Goal: Task Accomplishment & Management: Use online tool/utility

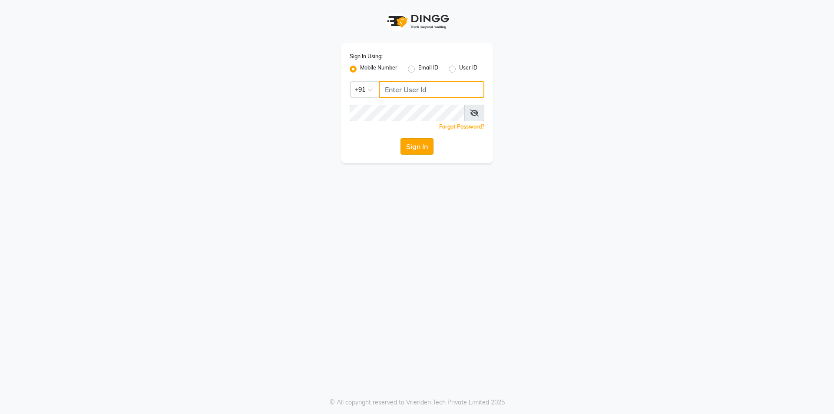
type input "8116705939"
click at [411, 146] on button "Sign In" at bounding box center [416, 146] width 33 height 17
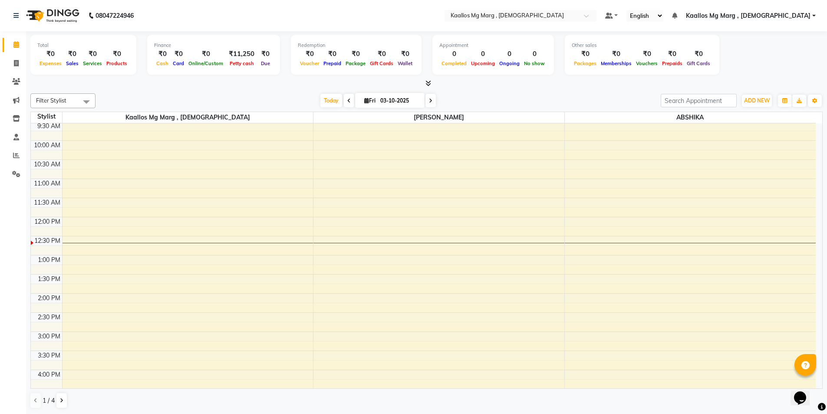
scroll to position [51, 0]
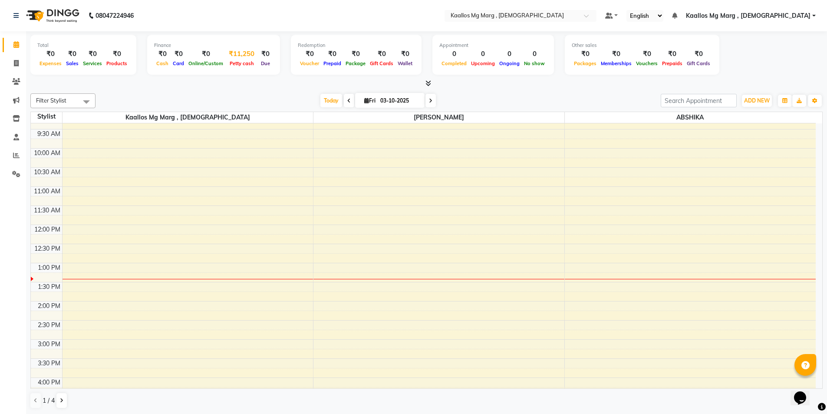
click at [239, 63] on span "Petty cash" at bounding box center [242, 63] width 29 height 6
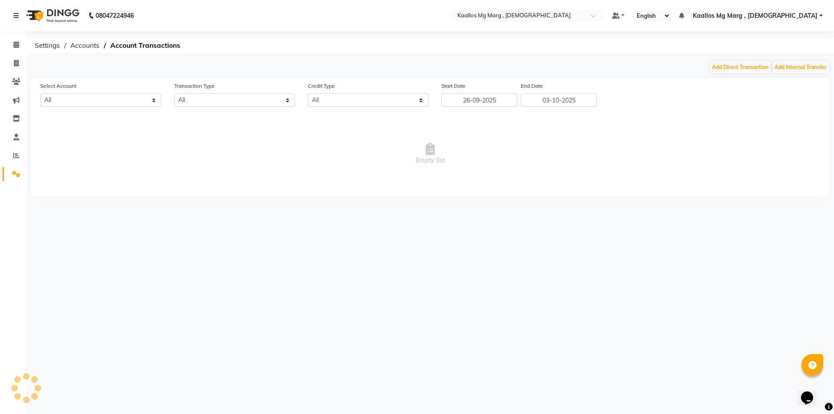
select select "8245"
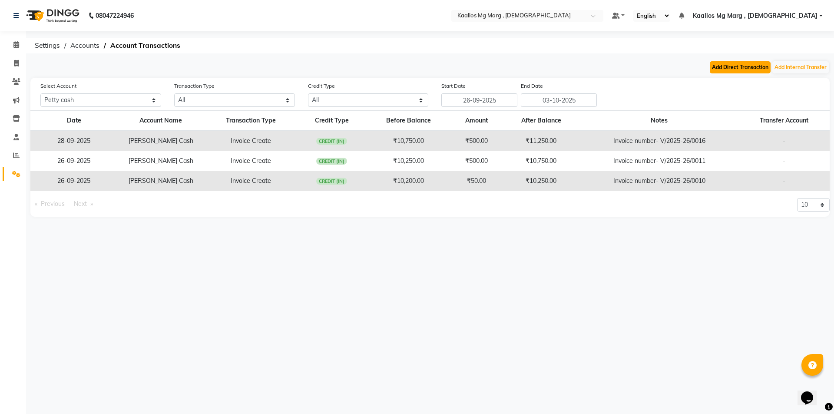
click at [742, 66] on button "Add Direct Transaction" at bounding box center [740, 67] width 61 height 12
select select "direct"
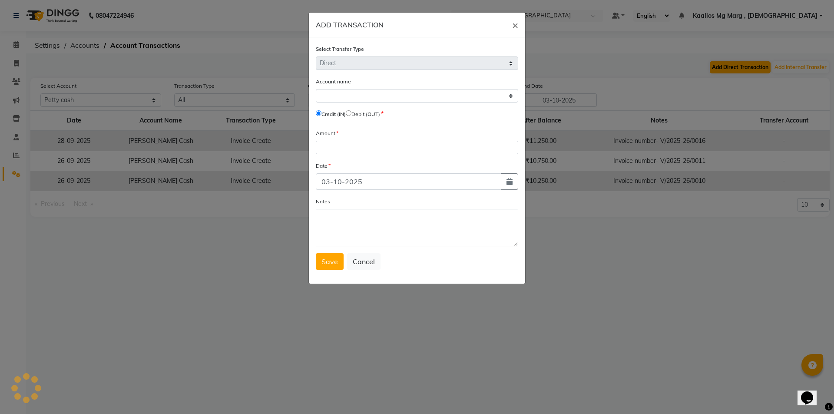
select select "8245"
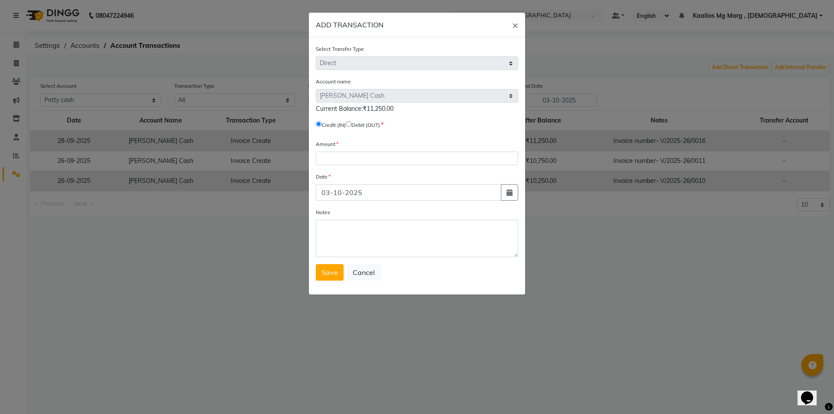
click at [351, 124] on input "radio" at bounding box center [349, 124] width 6 height 6
radio input "true"
click at [347, 158] on input "number" at bounding box center [417, 158] width 202 height 13
type input "11250"
click at [347, 242] on textarea "Notes" at bounding box center [417, 238] width 202 height 37
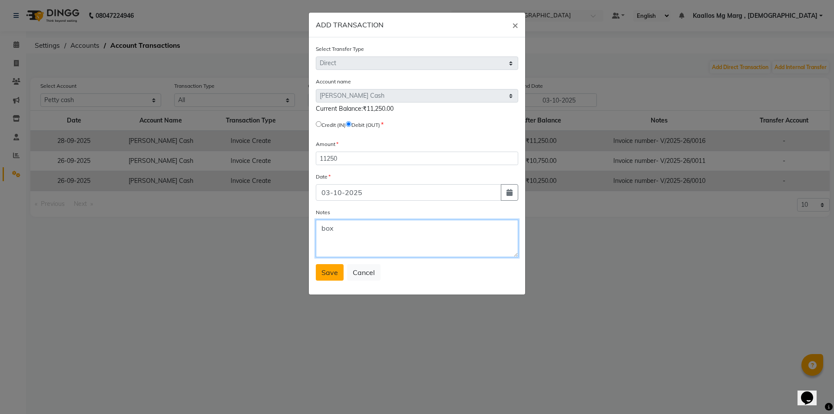
type textarea "box"
click at [336, 272] on span "Save" at bounding box center [329, 272] width 17 height 9
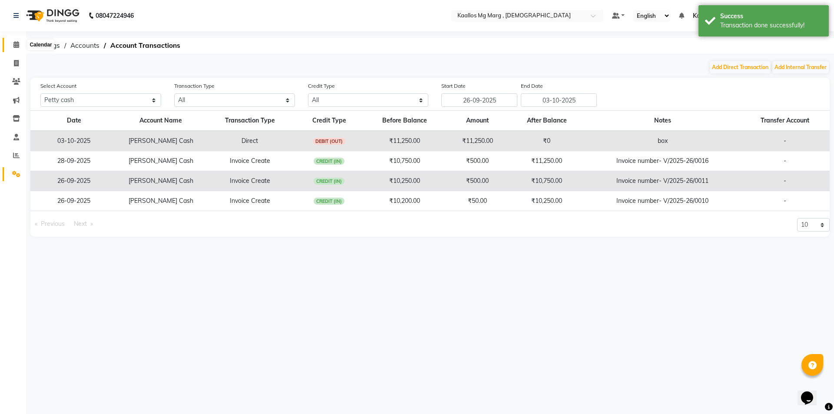
click at [10, 43] on span at bounding box center [16, 45] width 15 height 10
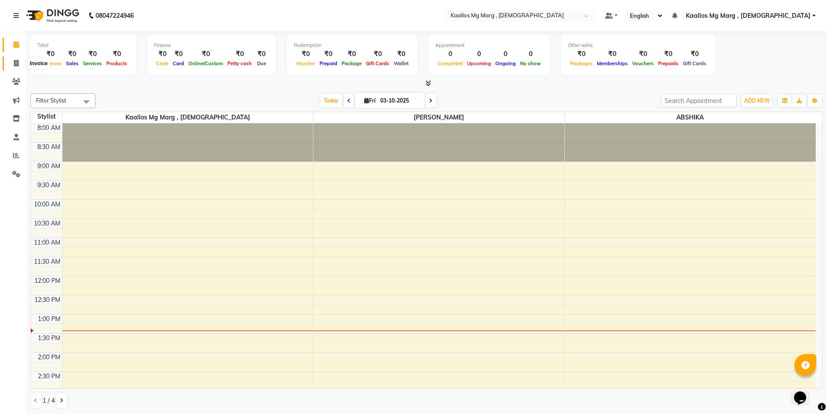
click at [17, 65] on icon at bounding box center [16, 63] width 5 height 7
select select "service"
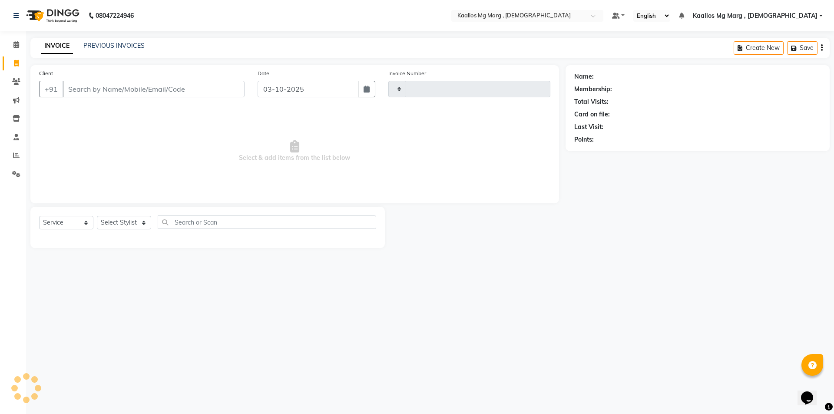
type input "0017"
select select "8998"
